Goal: Use online tool/utility: Utilize a website feature to perform a specific function

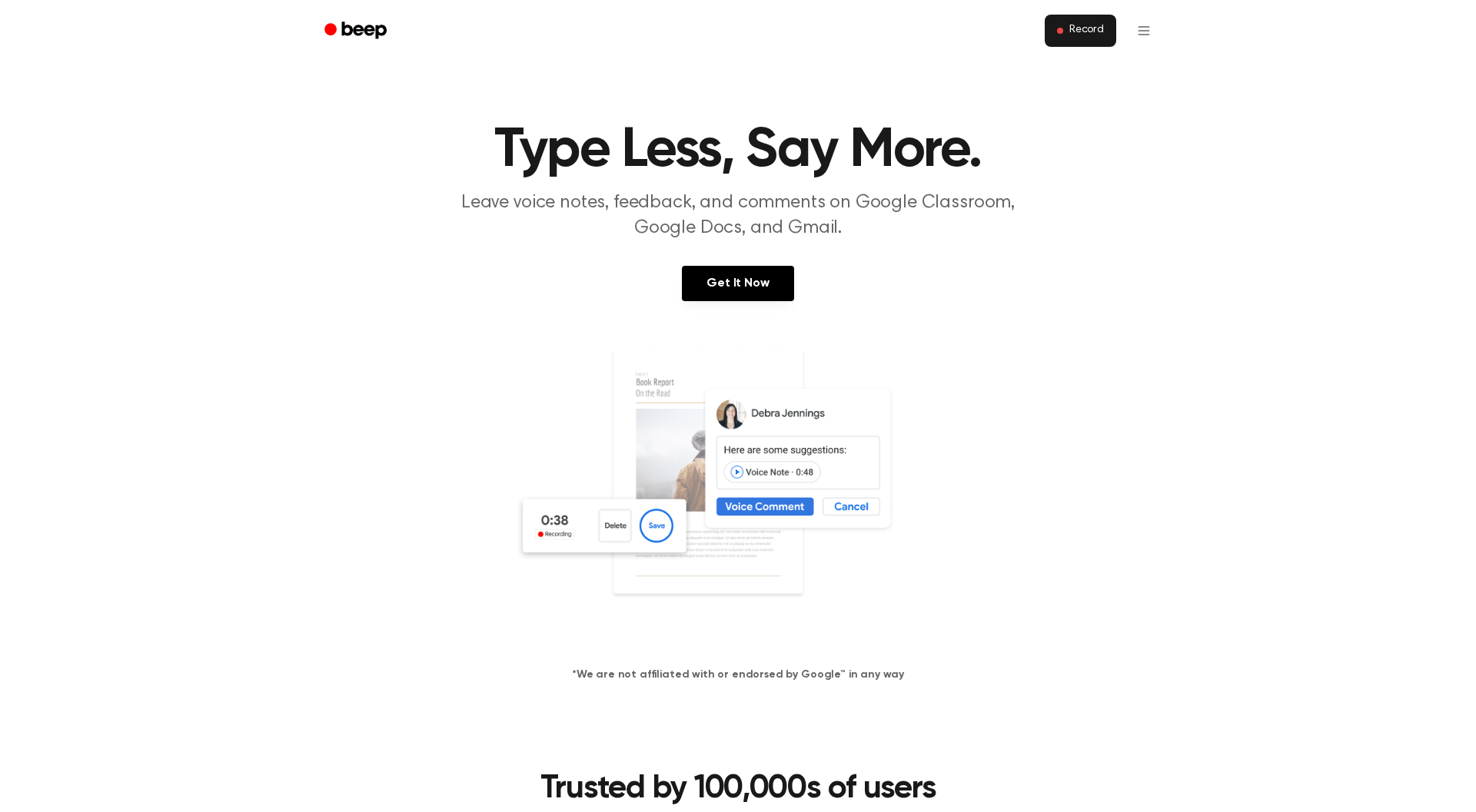
click at [1071, 29] on span "Record" at bounding box center [1086, 30] width 34 height 14
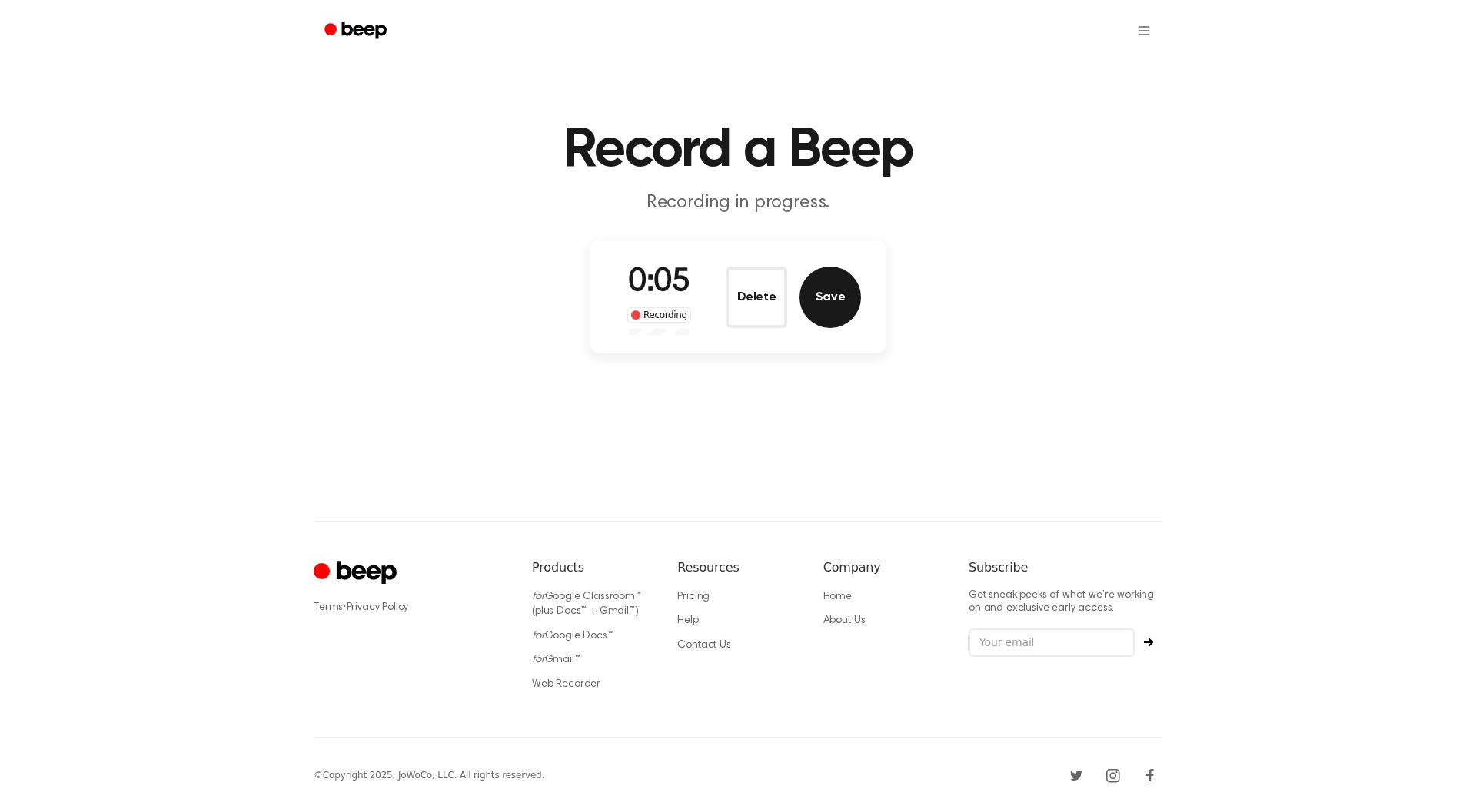
click at [841, 281] on button "Save" at bounding box center [830, 297] width 62 height 62
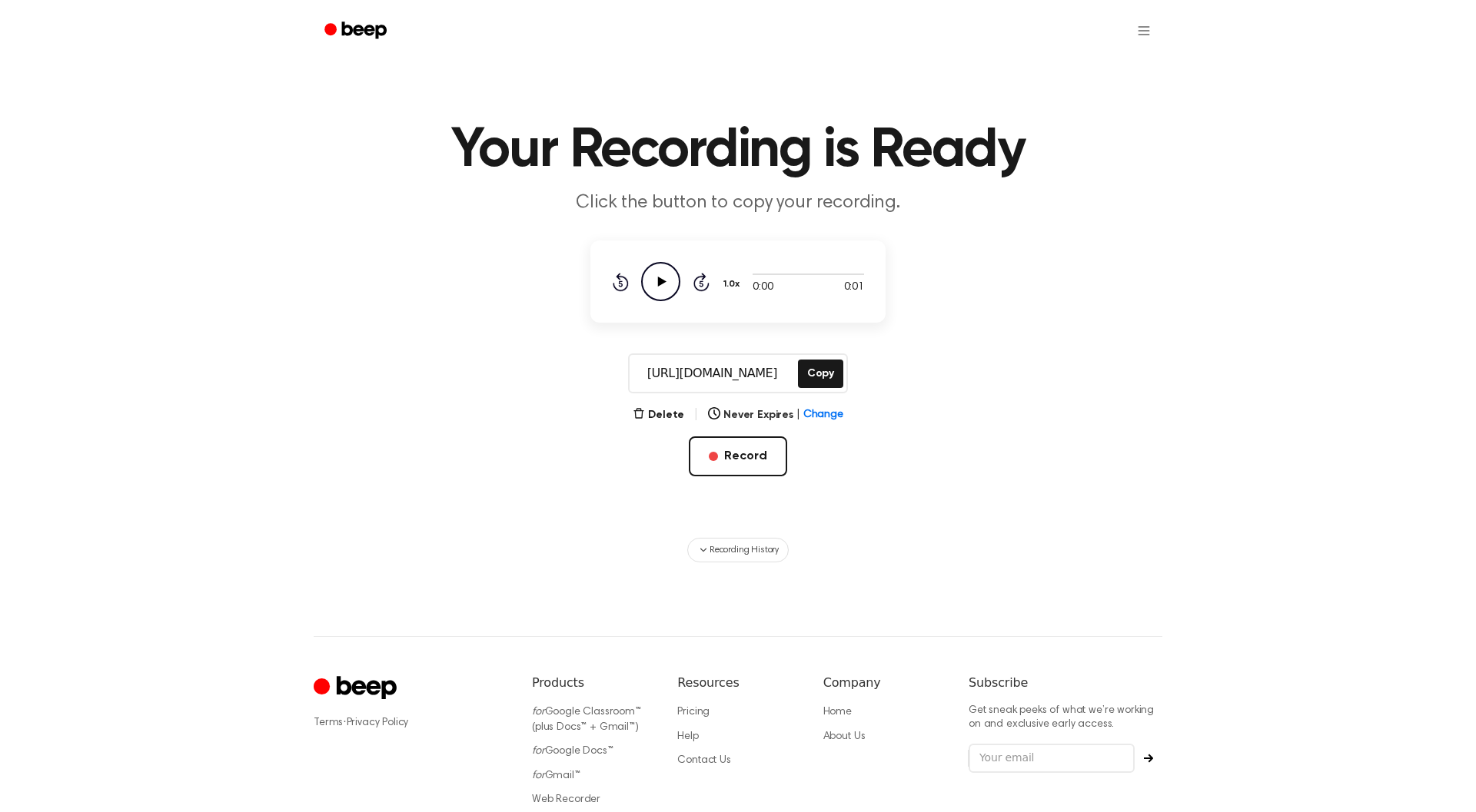
click at [660, 292] on icon "Play Audio" at bounding box center [660, 282] width 39 height 39
click at [672, 283] on icon "Play Audio" at bounding box center [660, 282] width 39 height 39
click at [736, 553] on span "Recording History" at bounding box center [744, 550] width 69 height 14
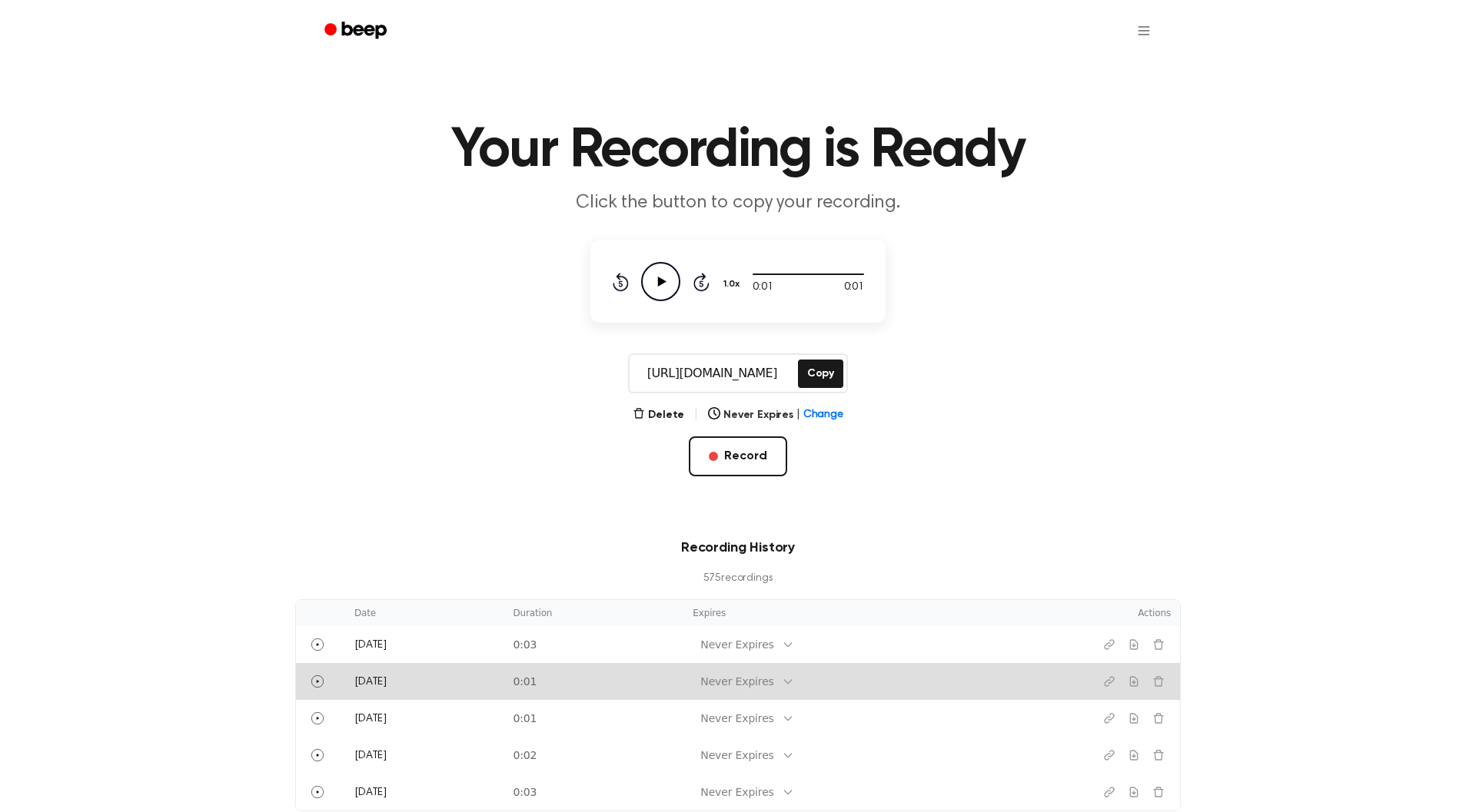
click at [454, 681] on td "[DATE]" at bounding box center [424, 682] width 158 height 37
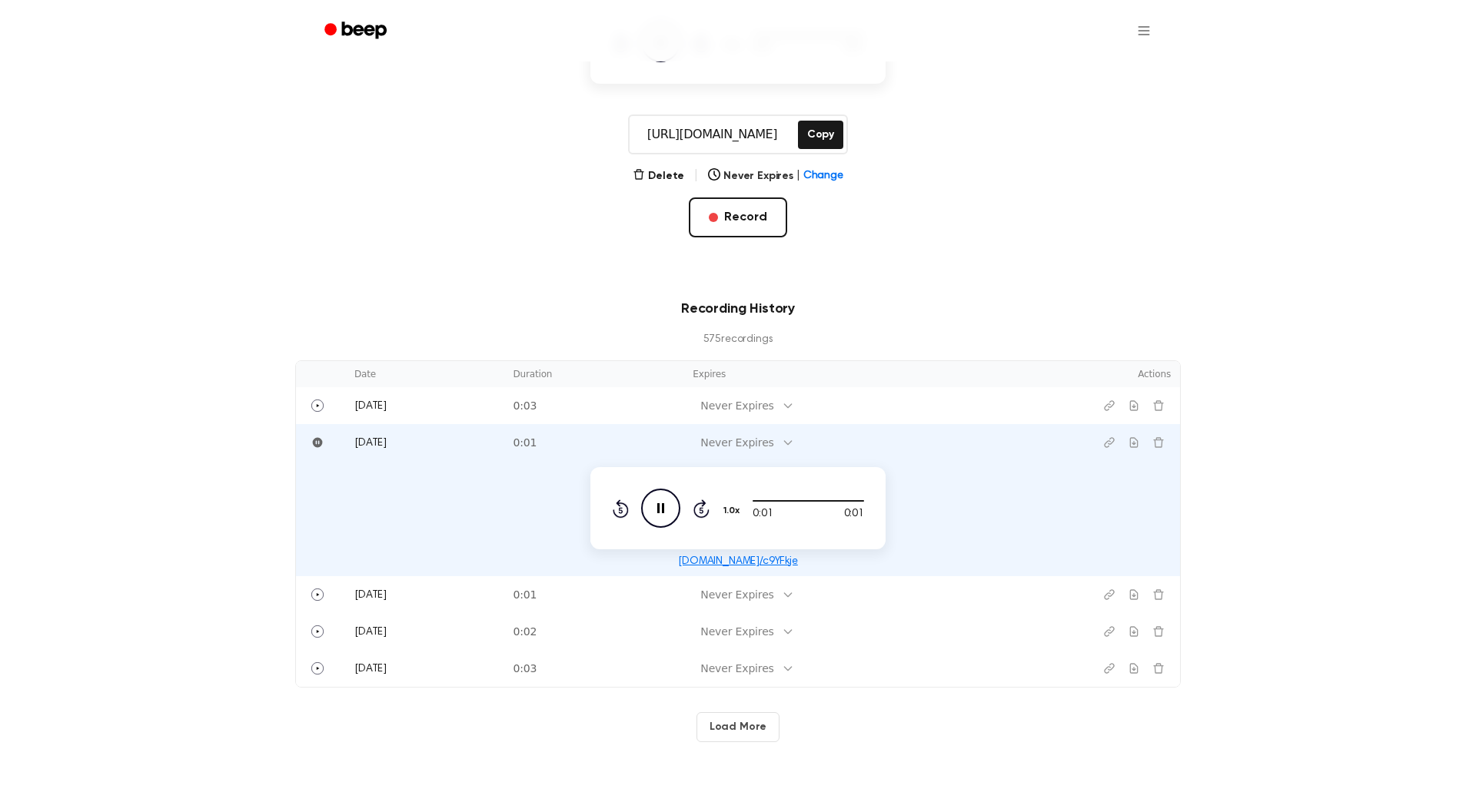
scroll to position [304, 0]
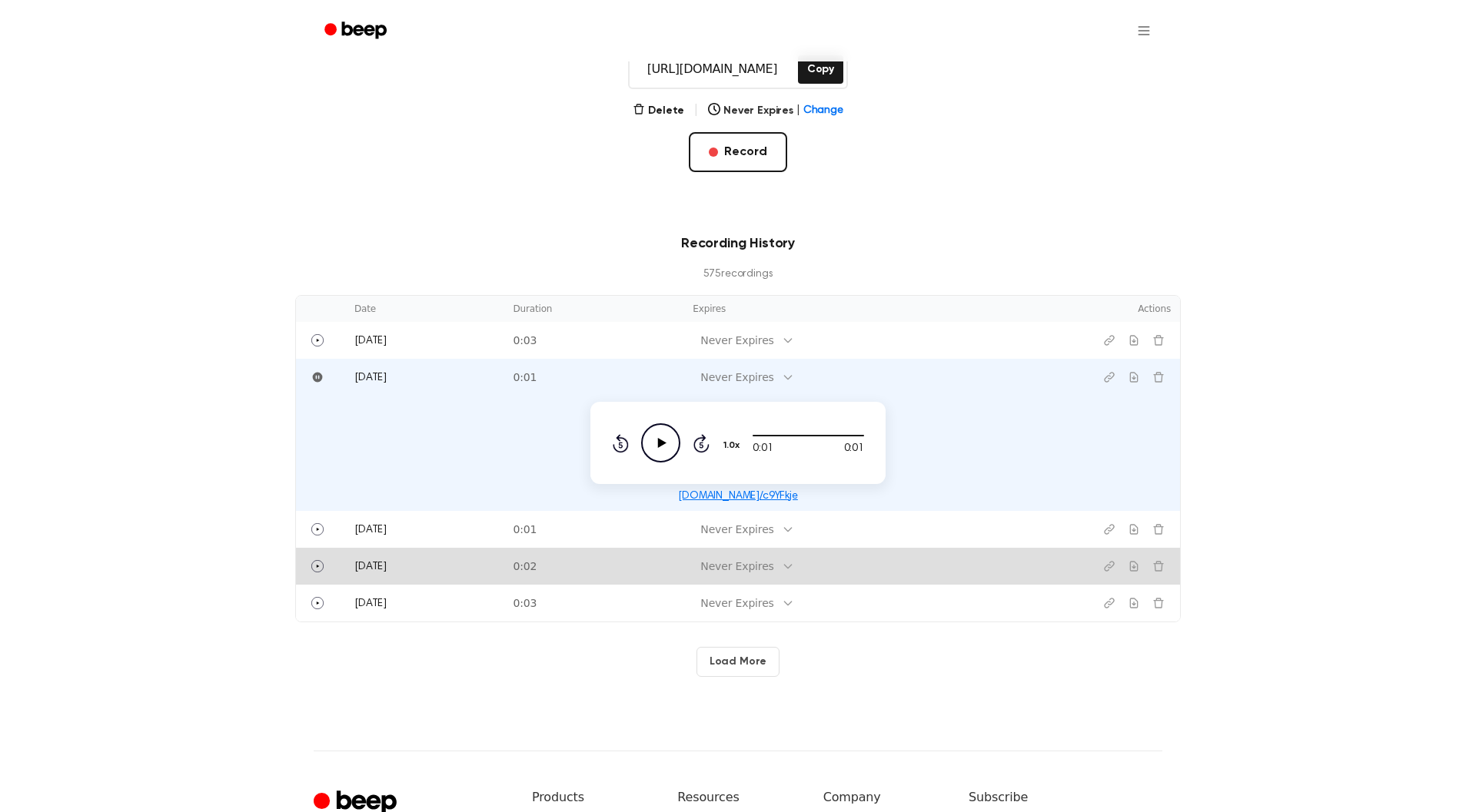
click at [503, 584] on td "0:02" at bounding box center [593, 566] width 180 height 37
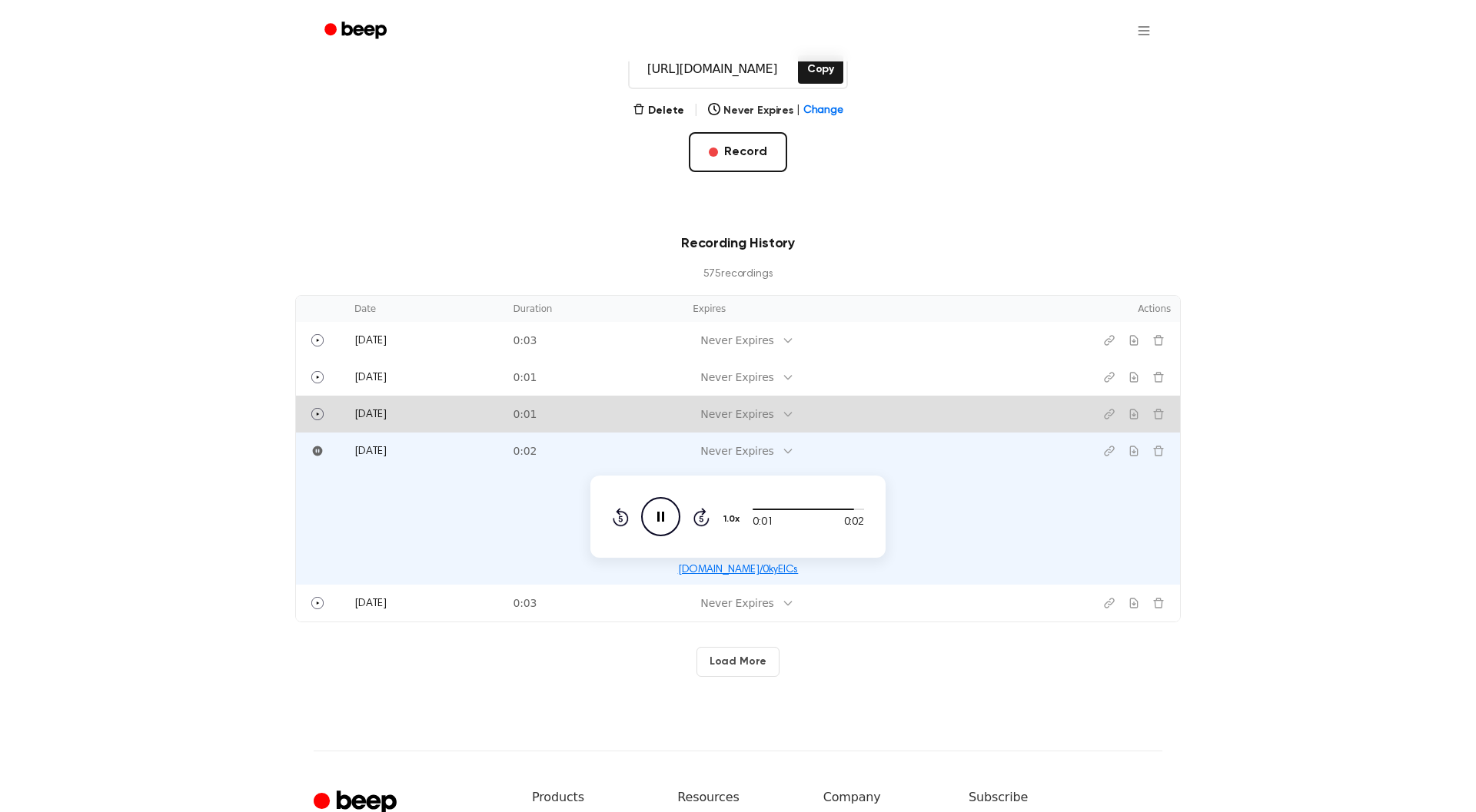
click at [497, 425] on td "[DATE]" at bounding box center [424, 414] width 158 height 37
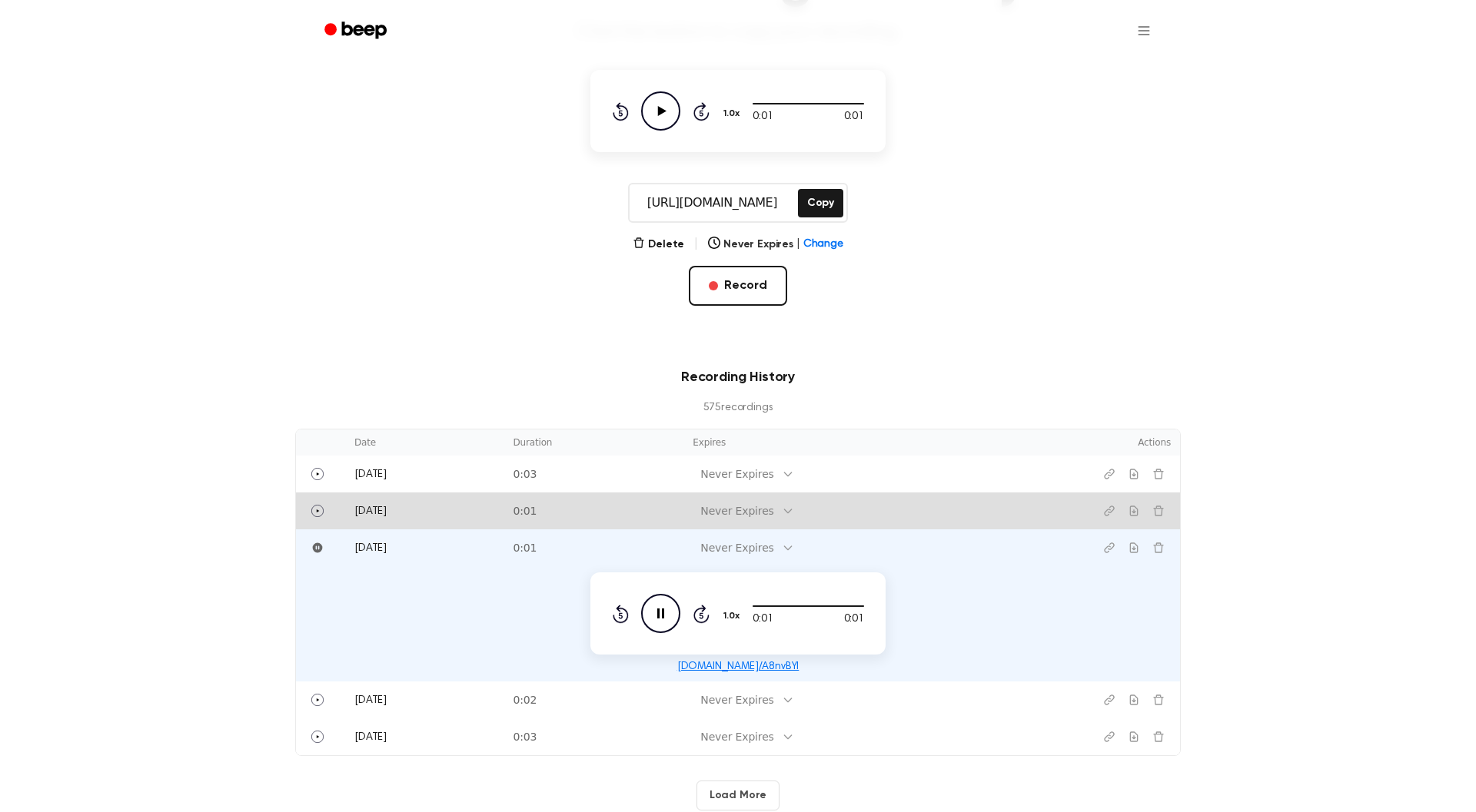
scroll to position [174, 0]
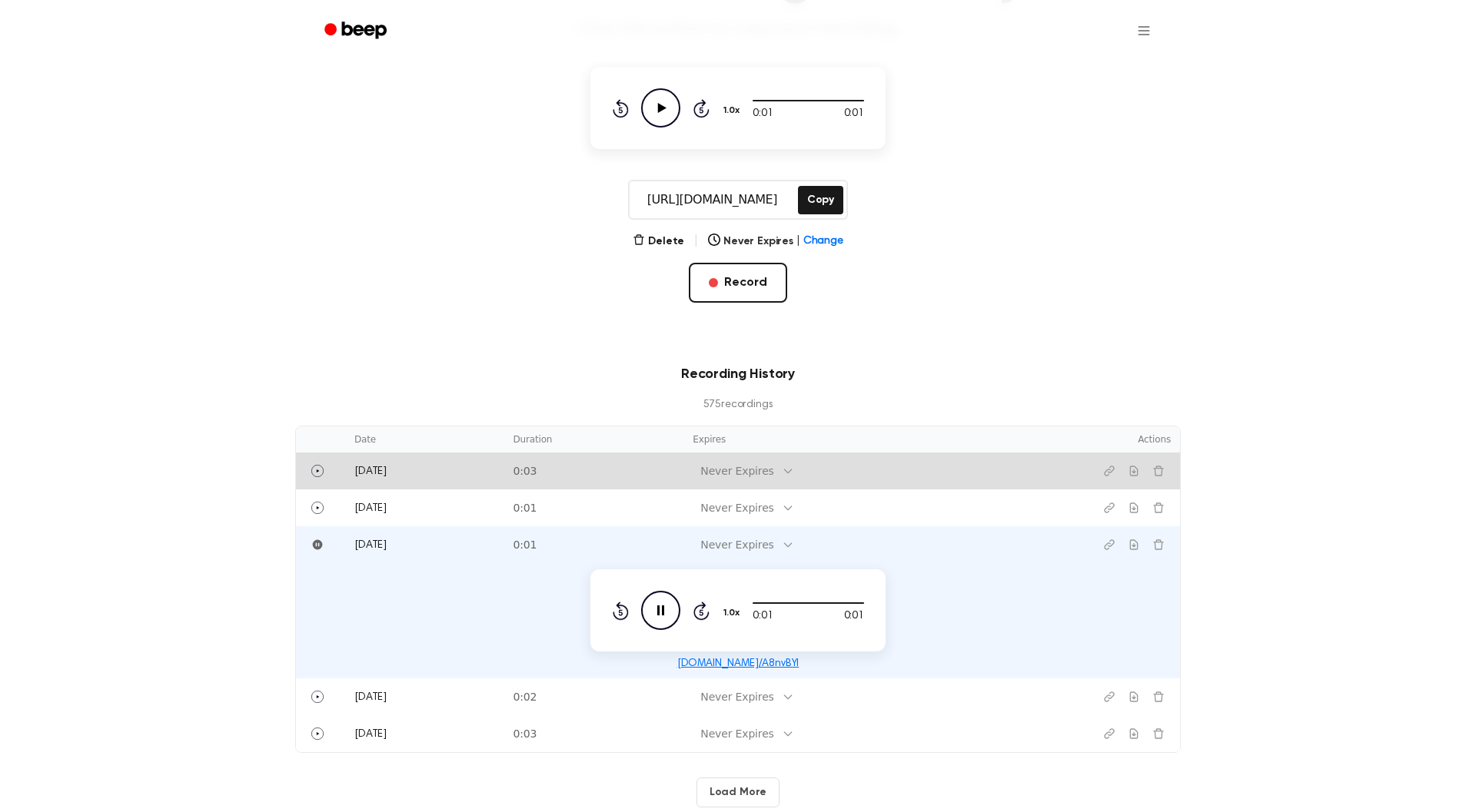
click at [473, 462] on td "[DATE]" at bounding box center [424, 471] width 158 height 37
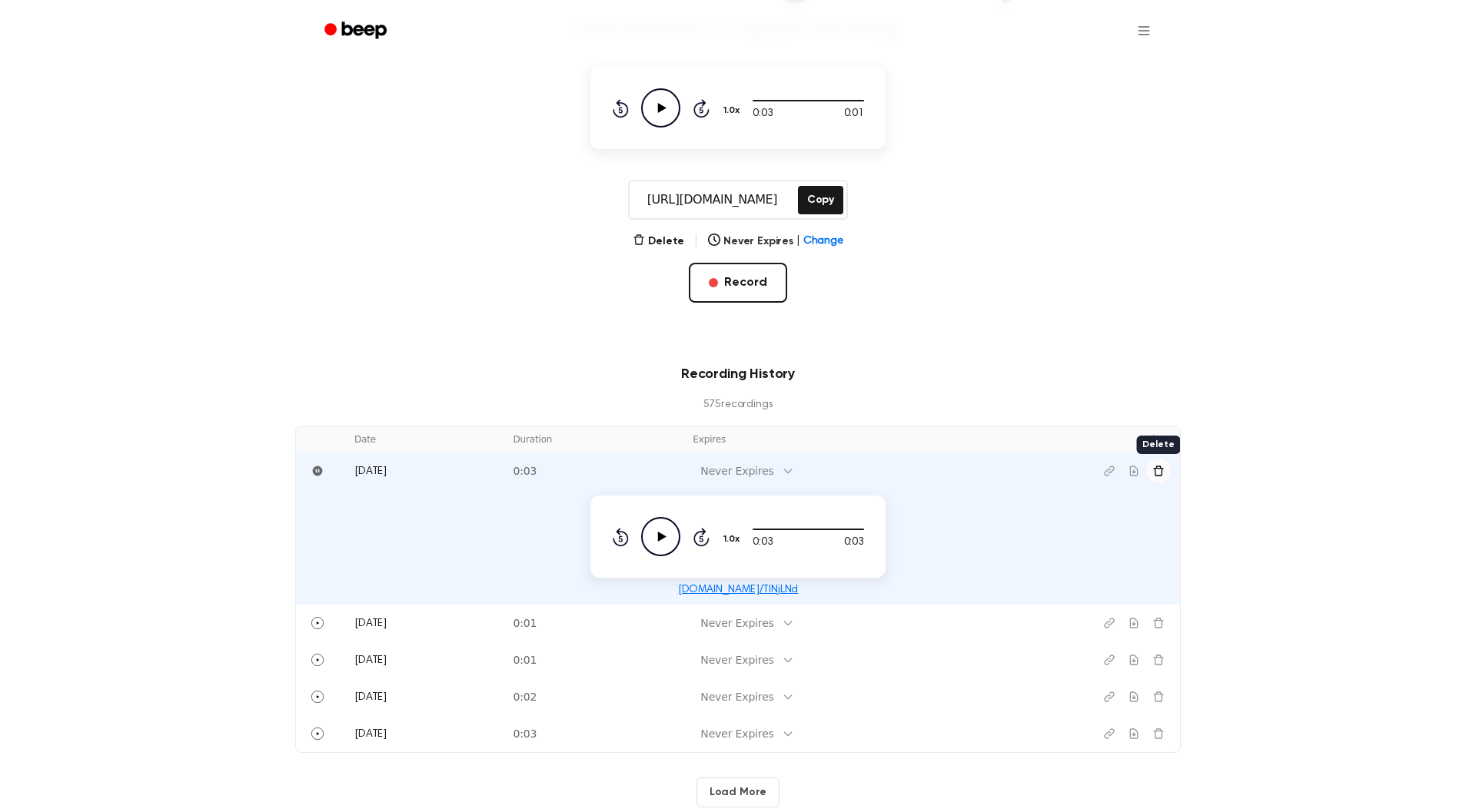
click at [1165, 470] on button "Delete recording" at bounding box center [1158, 470] width 25 height 25
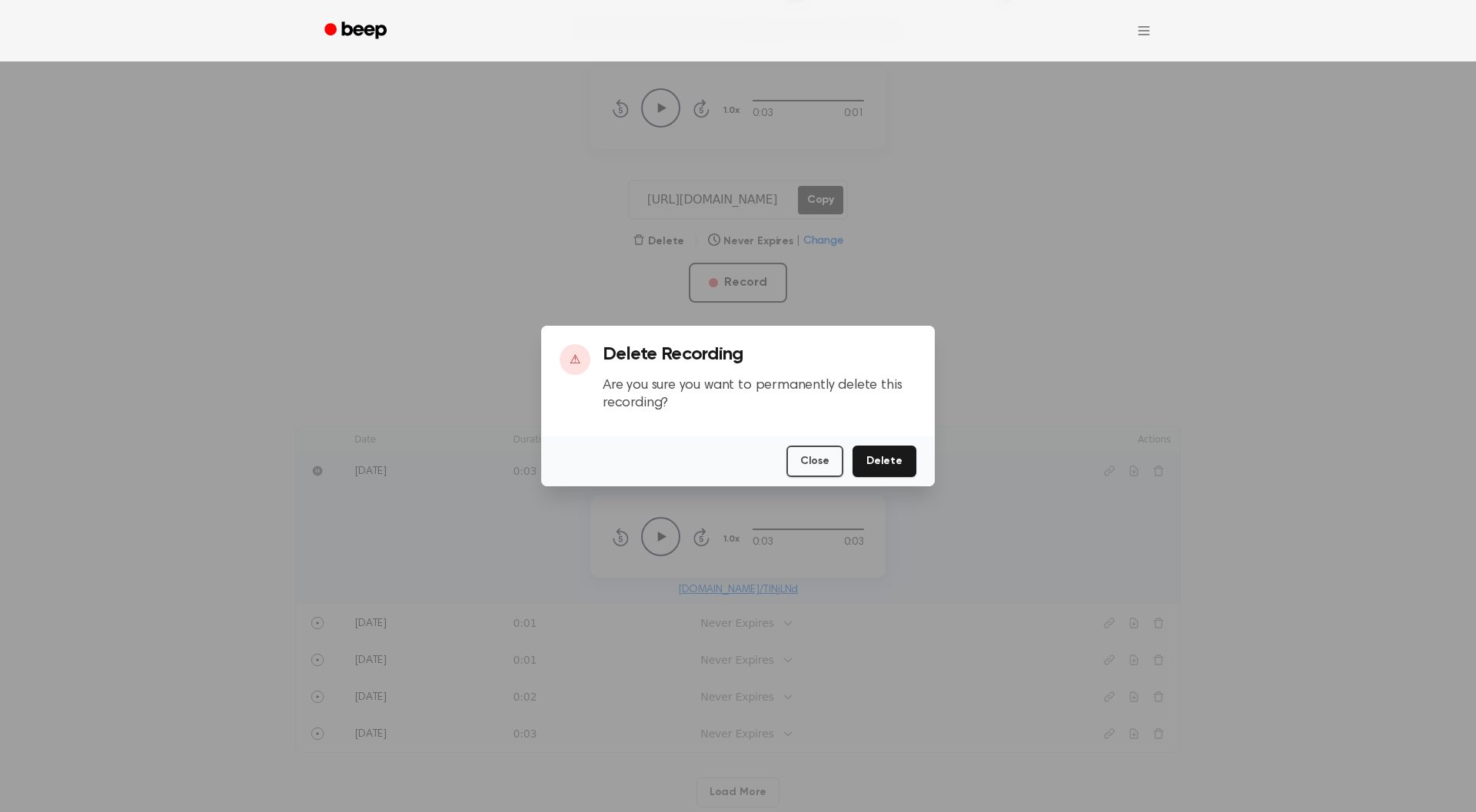
click at [880, 448] on button "Delete" at bounding box center [884, 461] width 64 height 31
click at [876, 452] on button "Deleting..." at bounding box center [875, 461] width 82 height 31
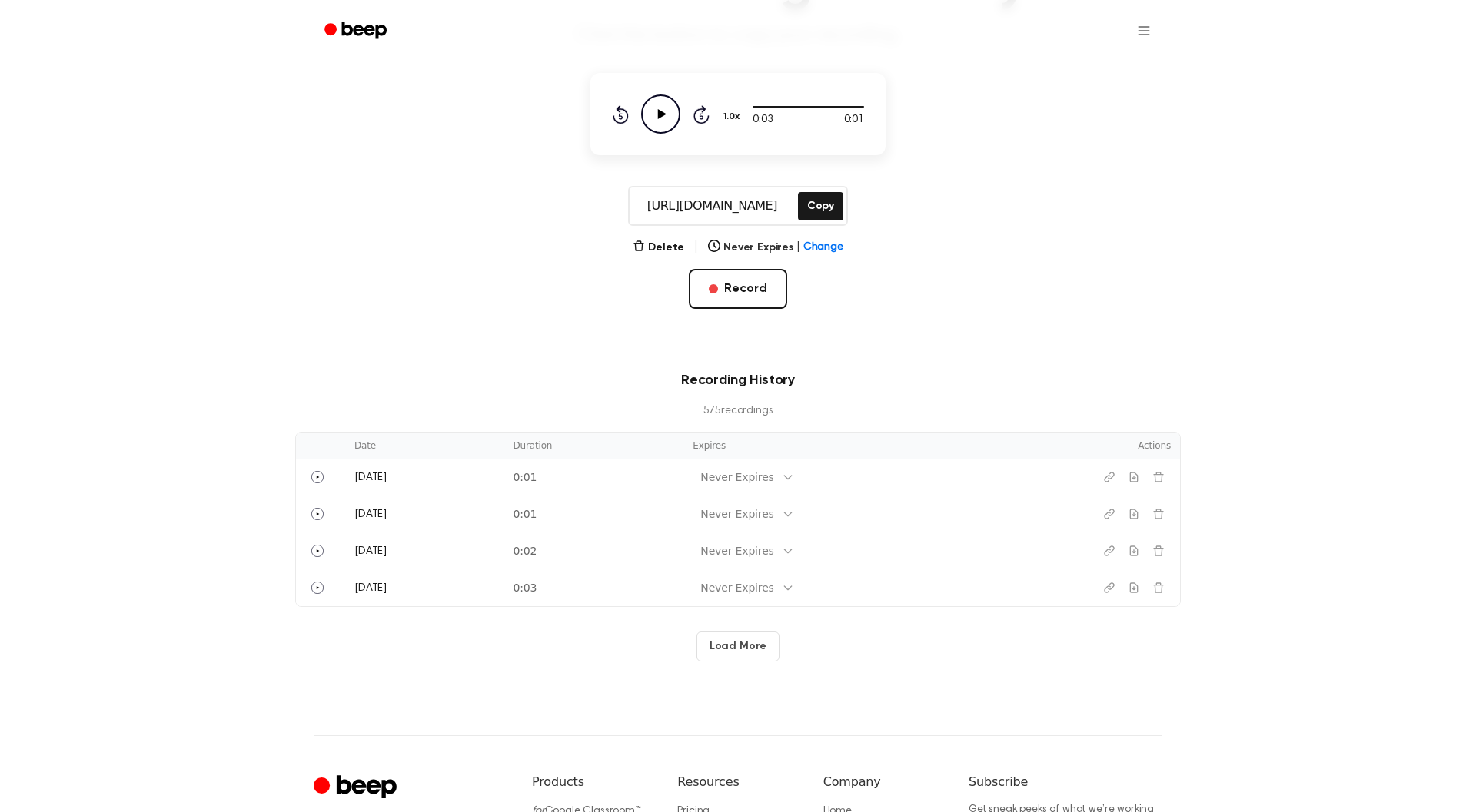
scroll to position [166, 0]
click at [1052, 276] on main "Your Recording is Ready Click the button to copy your recording. 0:03 0:01 1.0x…" at bounding box center [738, 248] width 1476 height 829
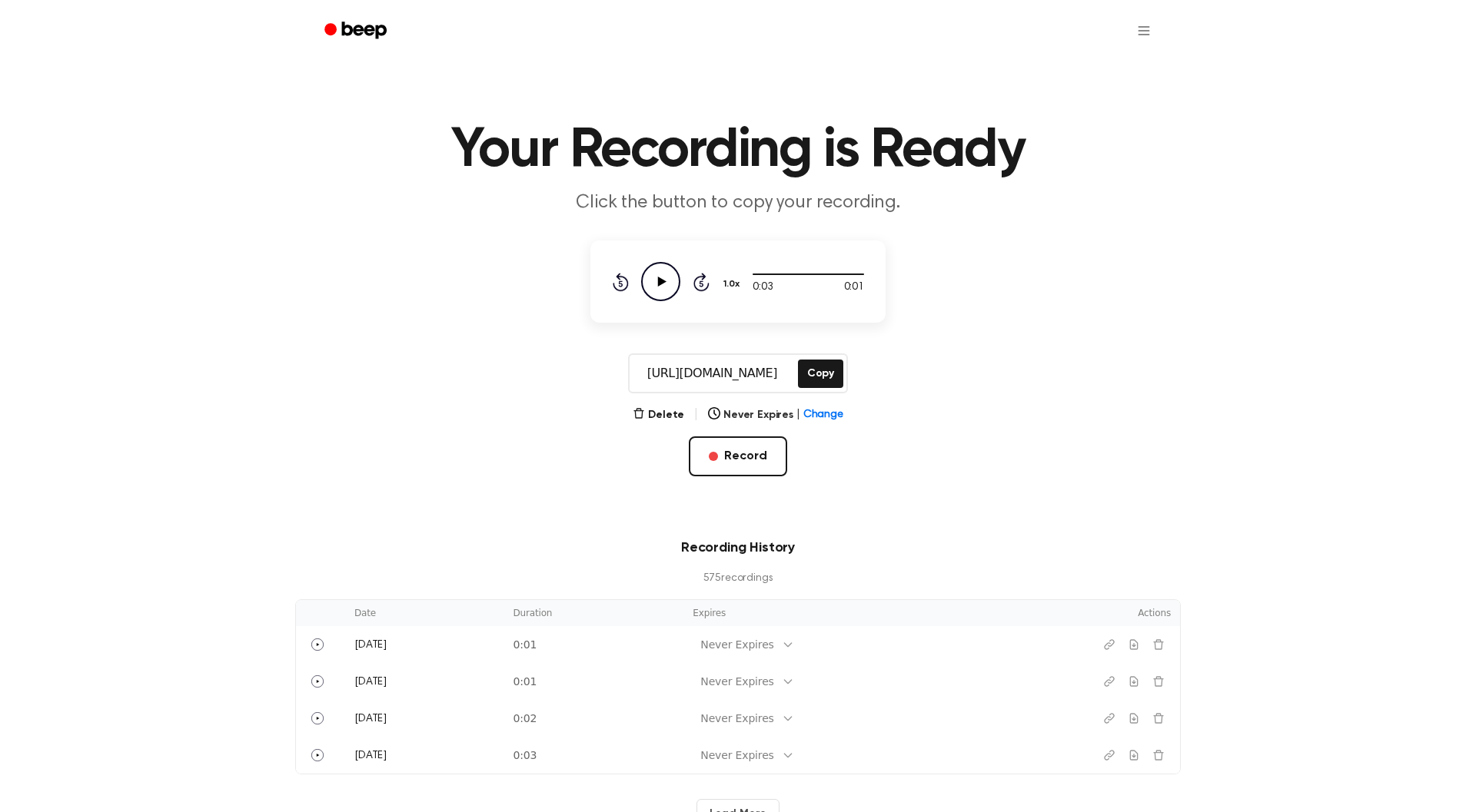
scroll to position [0, 0]
click at [381, 30] on icon "Beep" at bounding box center [357, 30] width 66 height 22
